Goal: Navigation & Orientation: Go to known website

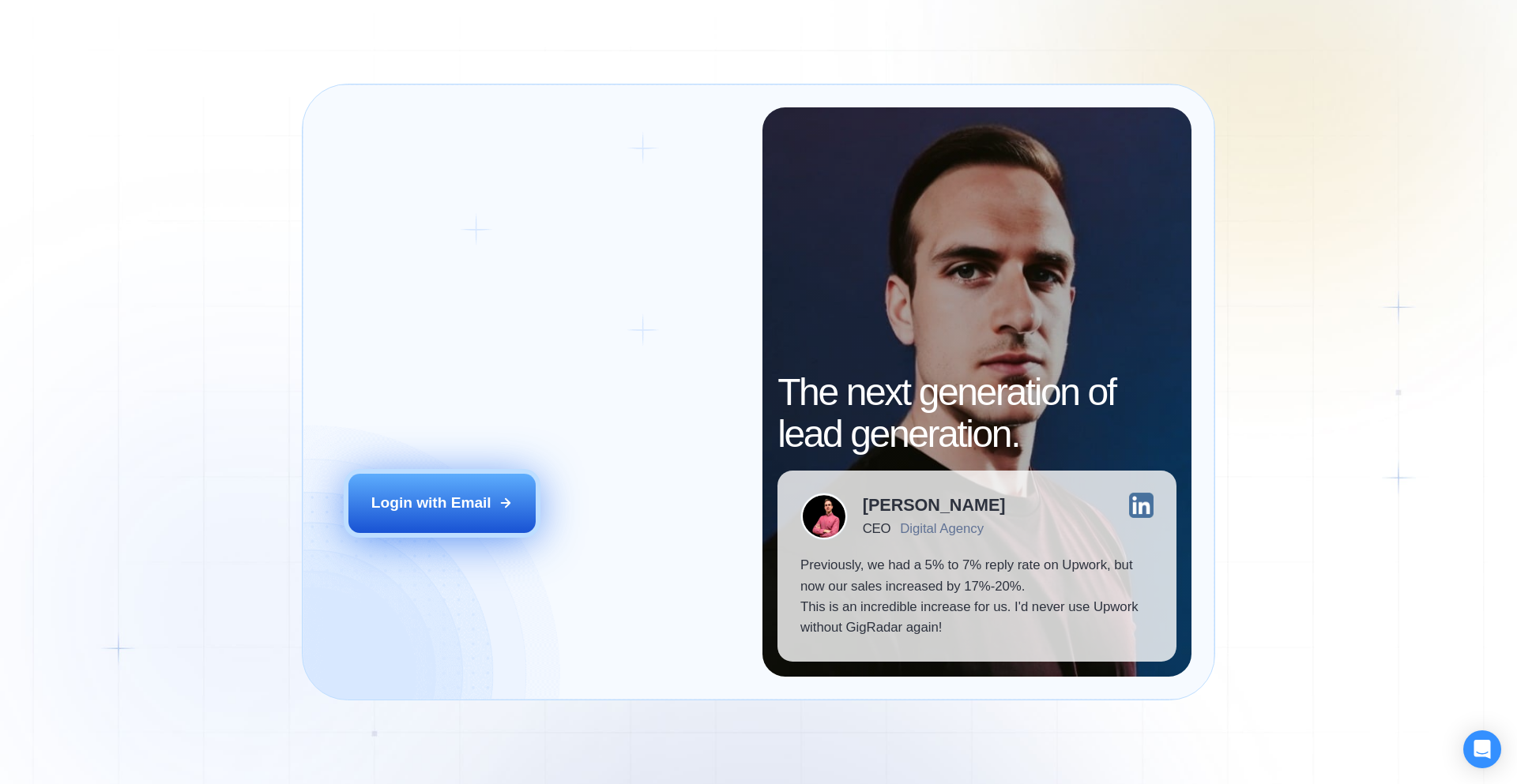
click at [482, 506] on div "Login with Email" at bounding box center [432, 503] width 120 height 21
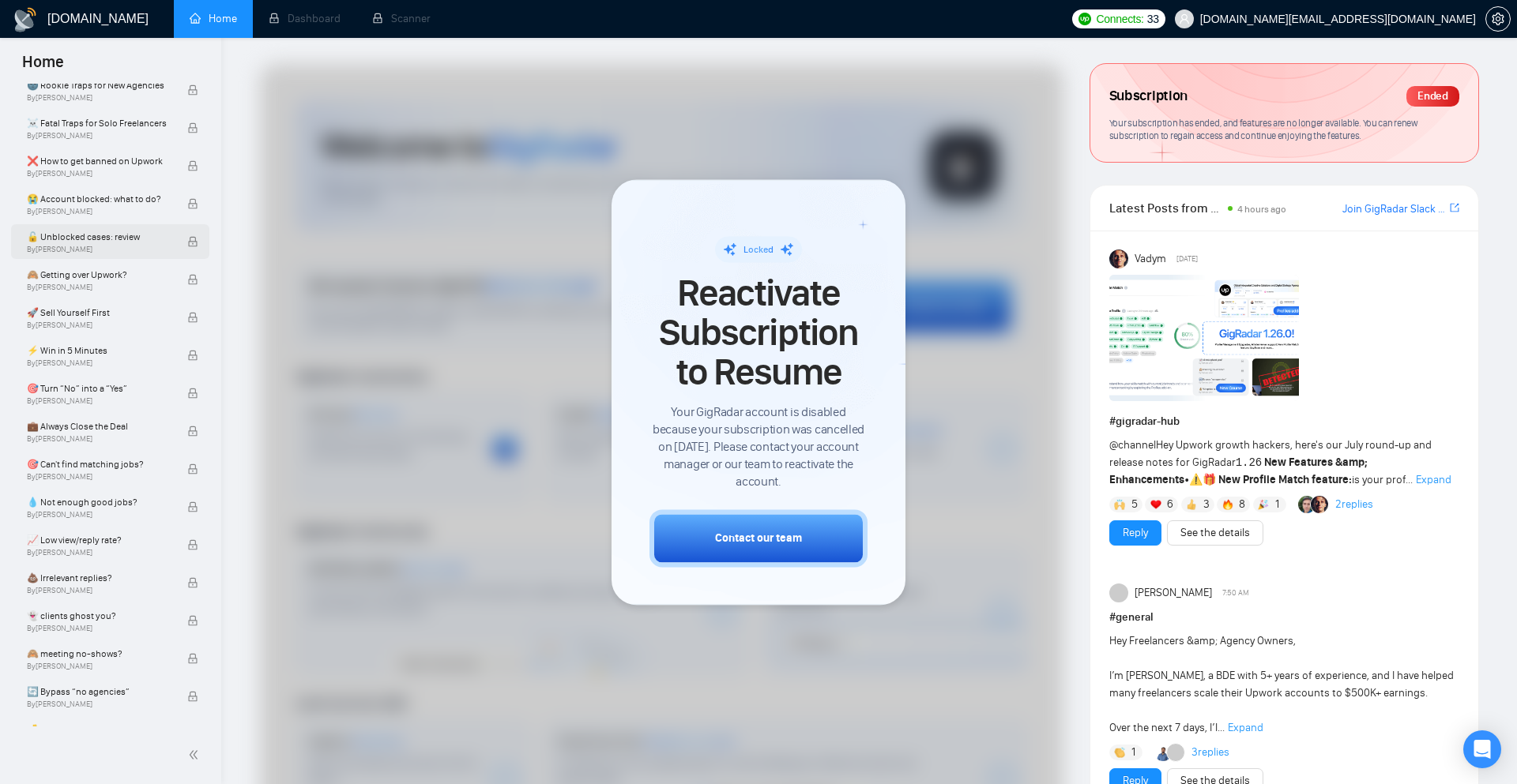
scroll to position [474, 0]
